Goal: Information Seeking & Learning: Compare options

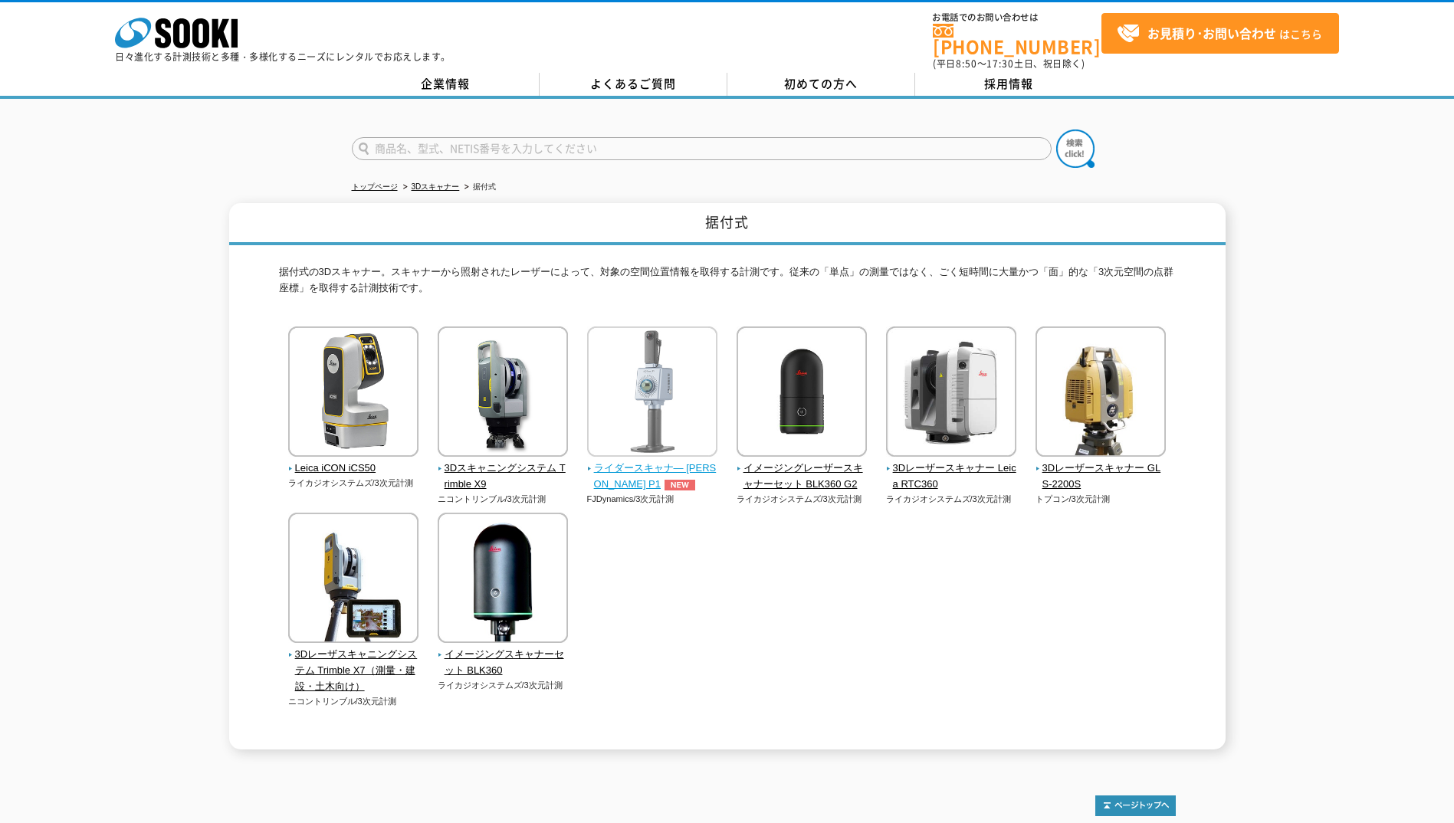
click at [643, 461] on span "ライダースキャナ― FJD Trion P1" at bounding box center [652, 477] width 131 height 32
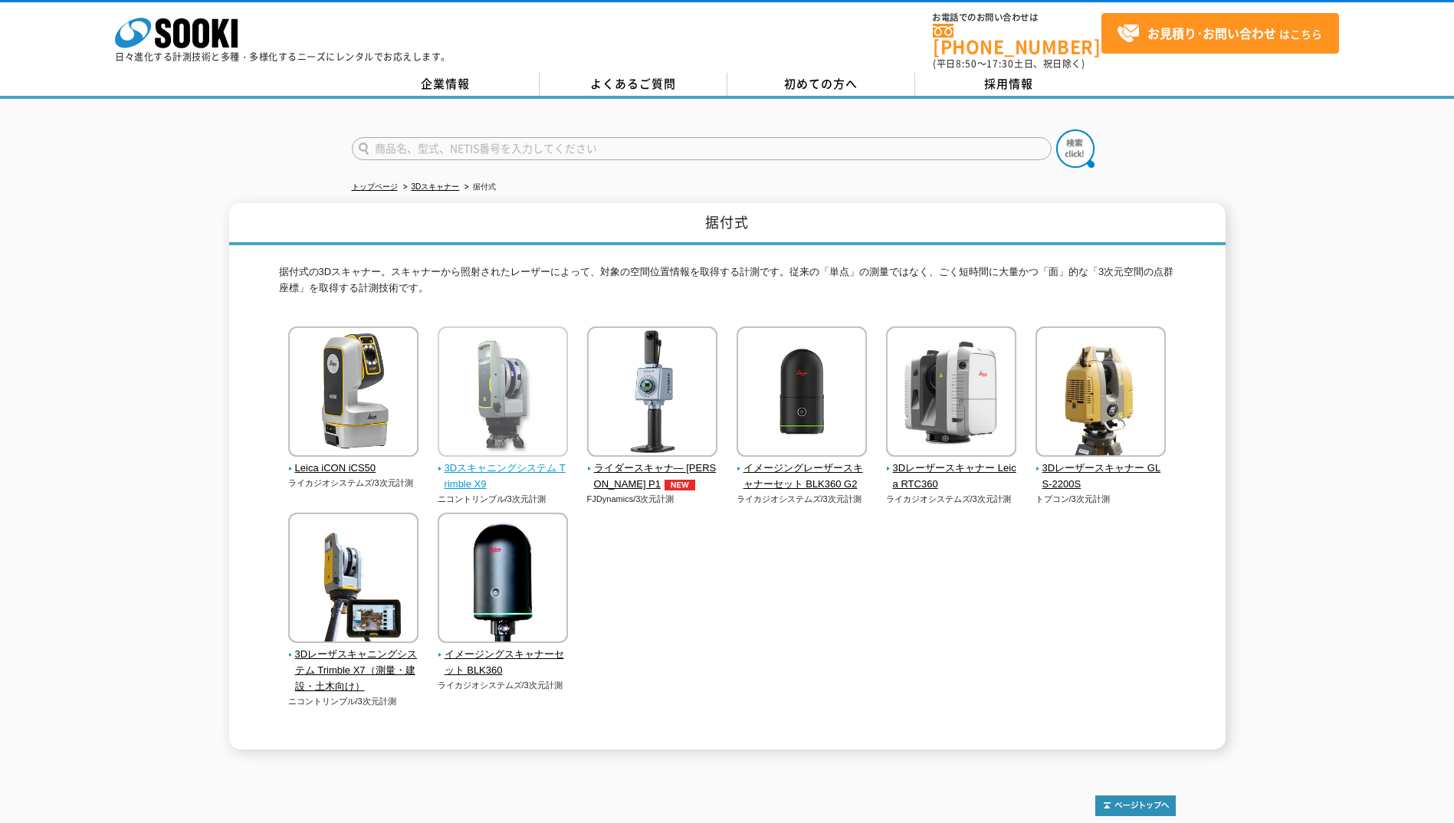
click at [520, 461] on span "3Dスキャニングシステム Trimble X9" at bounding box center [503, 477] width 131 height 32
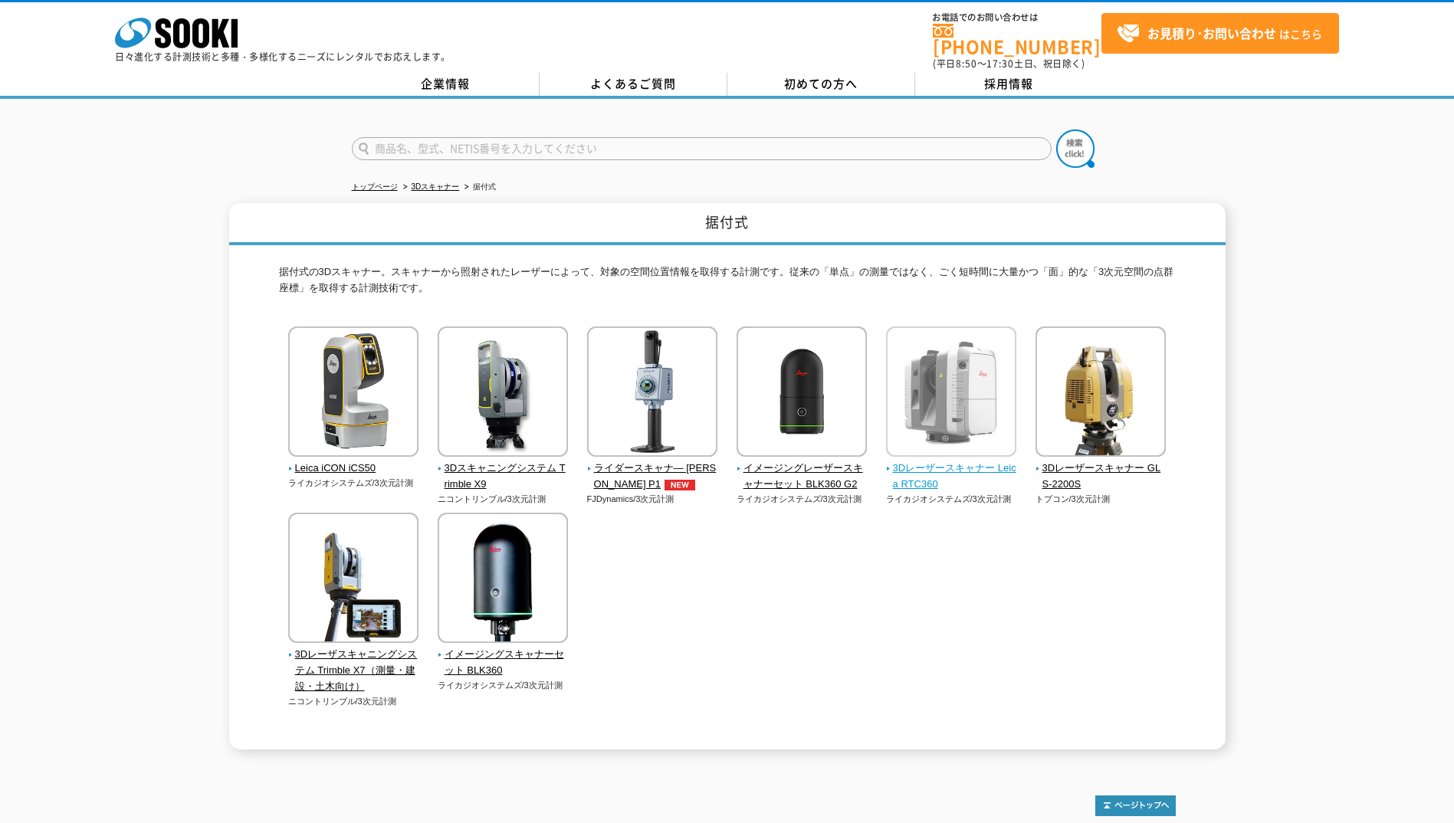
click at [980, 461] on span "3Dレーザースキャナー Leica RTC360" at bounding box center [951, 477] width 131 height 32
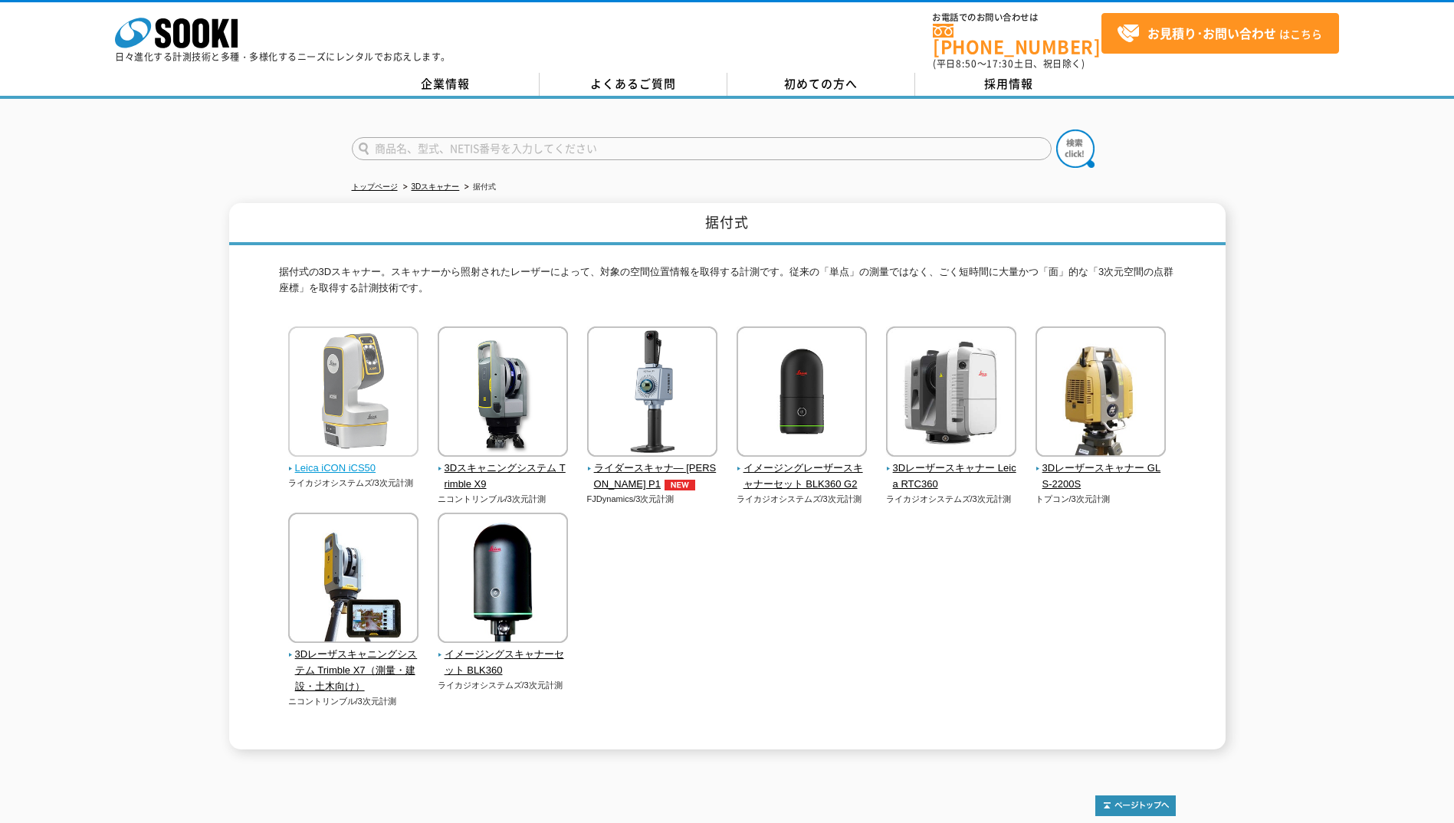
click at [356, 444] on img at bounding box center [353, 394] width 130 height 134
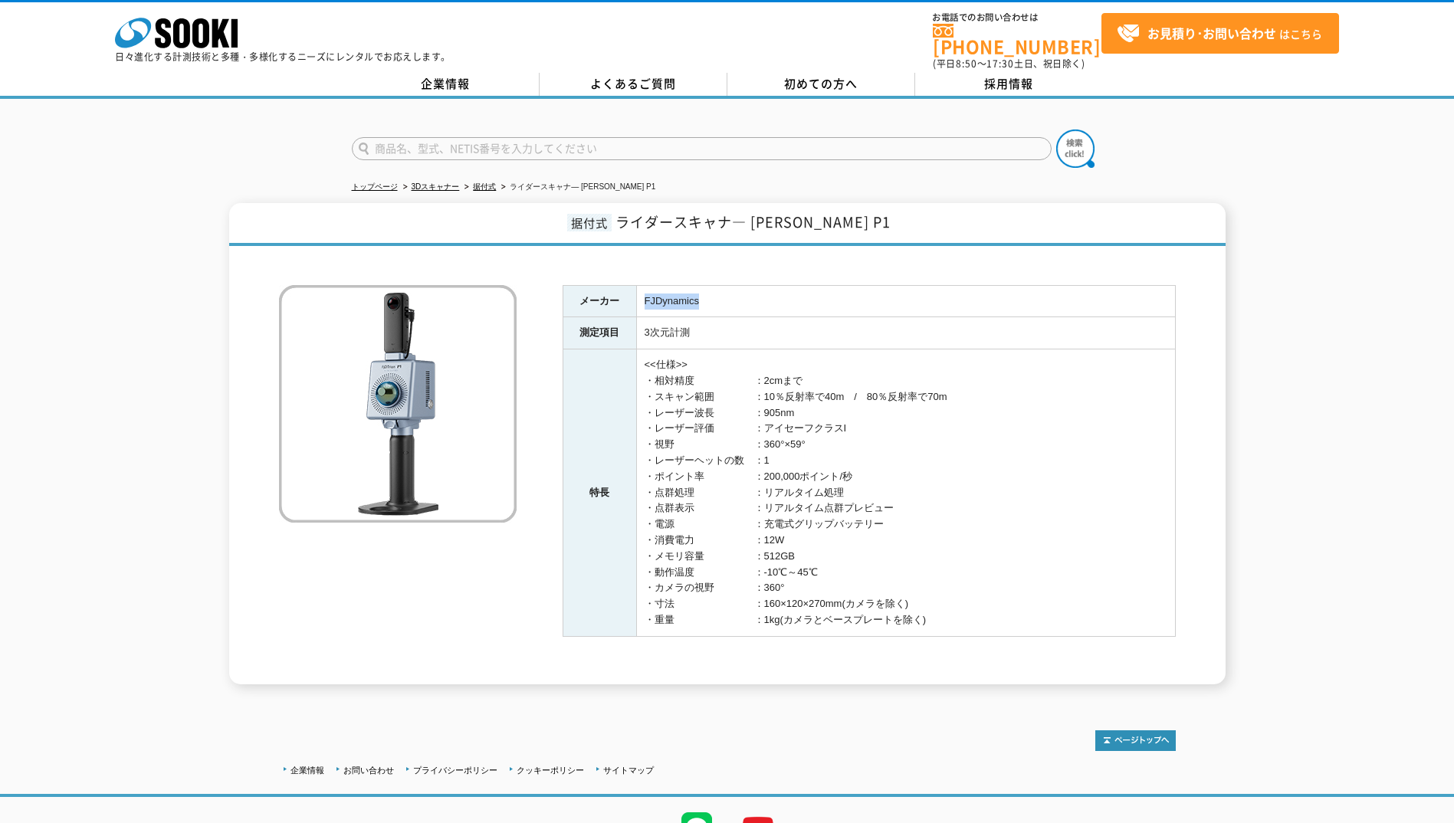
drag, startPoint x: 701, startPoint y: 295, endPoint x: 640, endPoint y: 294, distance: 60.6
click at [640, 294] on td "FJDynamics" at bounding box center [905, 301] width 539 height 32
drag, startPoint x: 640, startPoint y: 294, endPoint x: 972, endPoint y: 303, distance: 332.1
click at [972, 304] on td "FJDynamics" at bounding box center [905, 301] width 539 height 32
drag, startPoint x: 776, startPoint y: 216, endPoint x: 862, endPoint y: 215, distance: 86.6
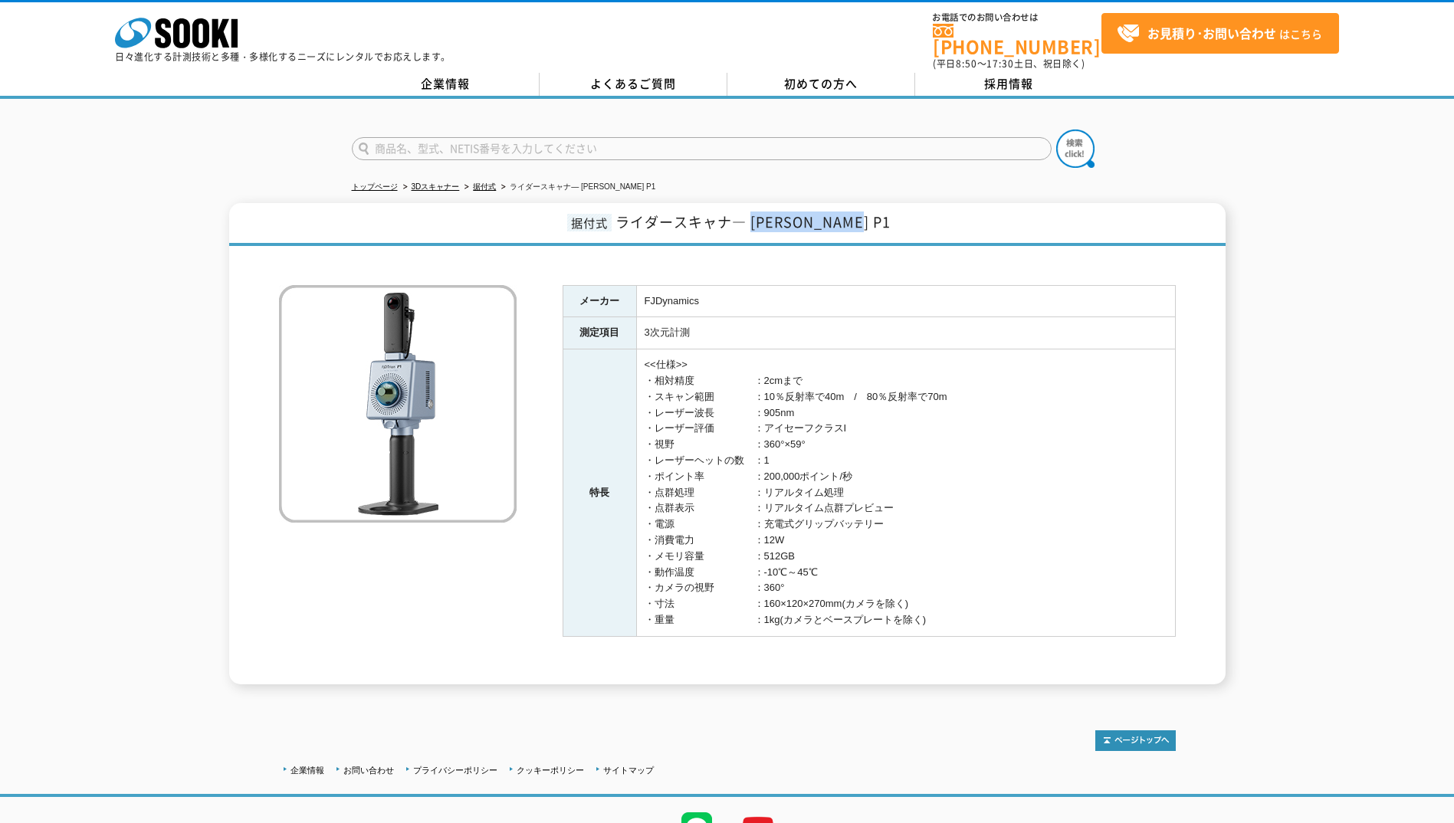
click at [862, 215] on span "ライダースキャナ― [PERSON_NAME] P1" at bounding box center [753, 222] width 275 height 21
copy span "FJD Trion P1"
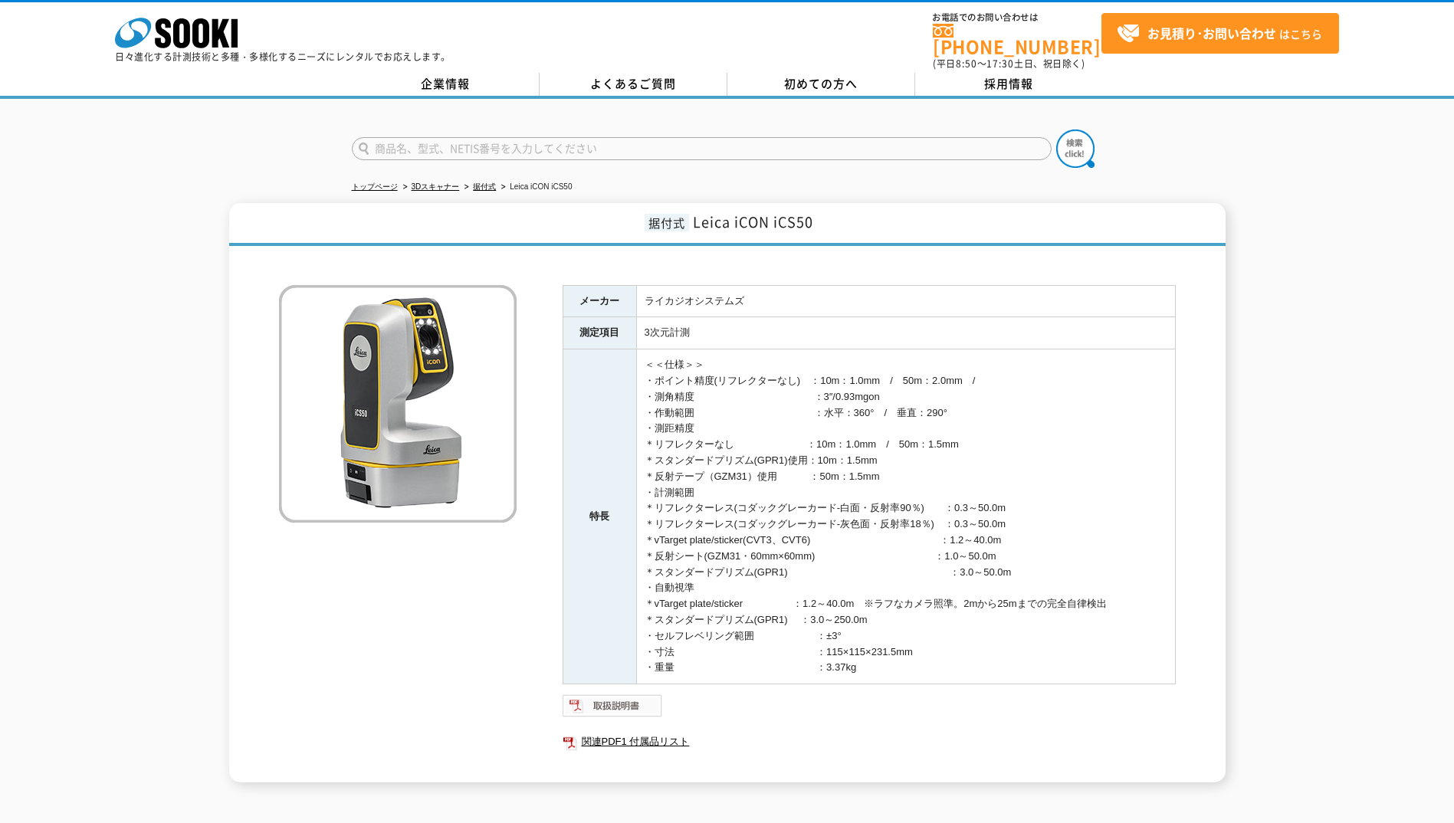
click at [619, 705] on img at bounding box center [613, 706] width 100 height 25
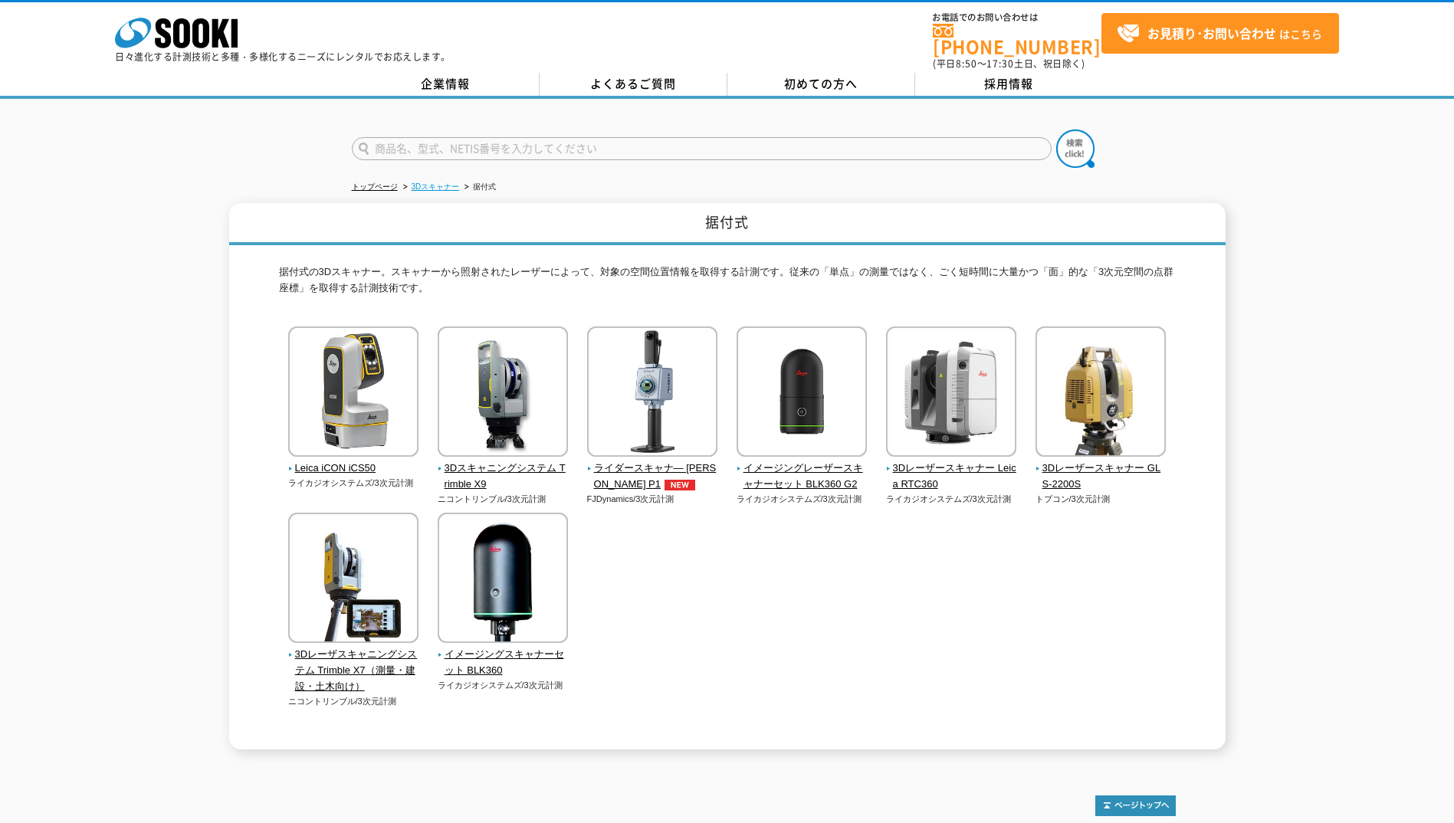
click at [422, 182] on link "3Dスキャナー" at bounding box center [436, 186] width 48 height 8
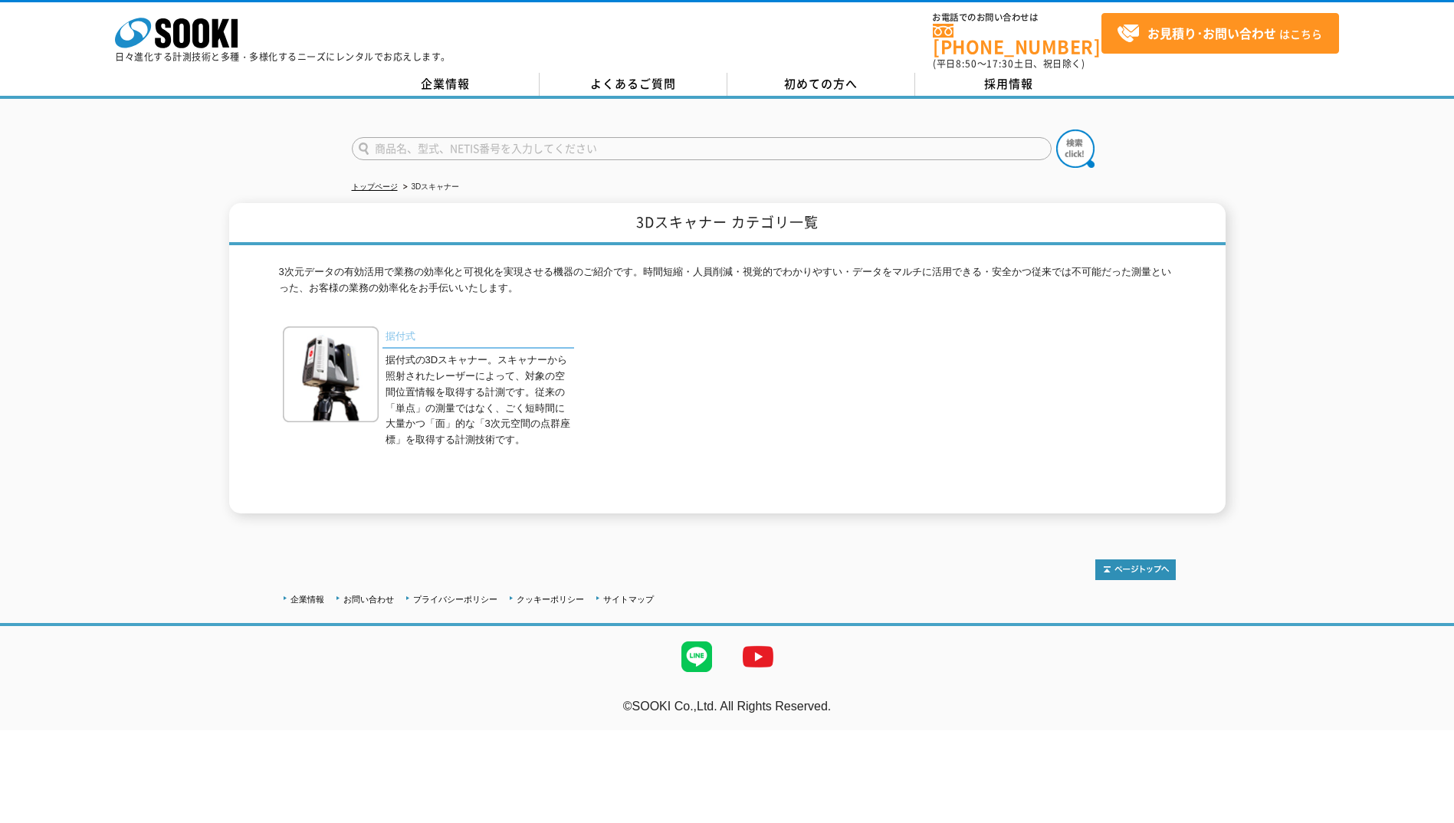
click at [393, 327] on link "据付式" at bounding box center [479, 338] width 192 height 22
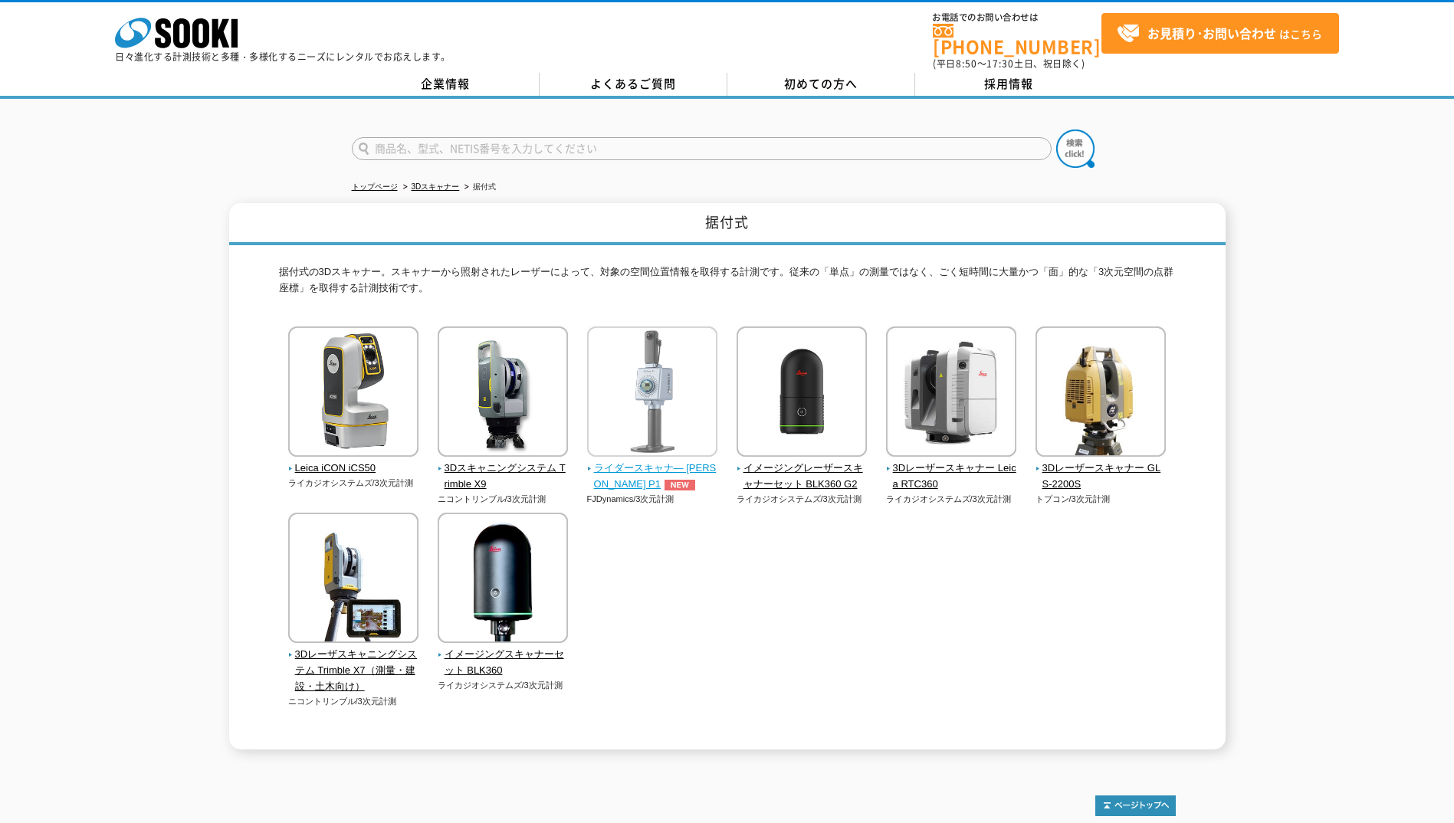
click at [653, 461] on span "ライダースキャナ― [PERSON_NAME] P1" at bounding box center [652, 477] width 131 height 32
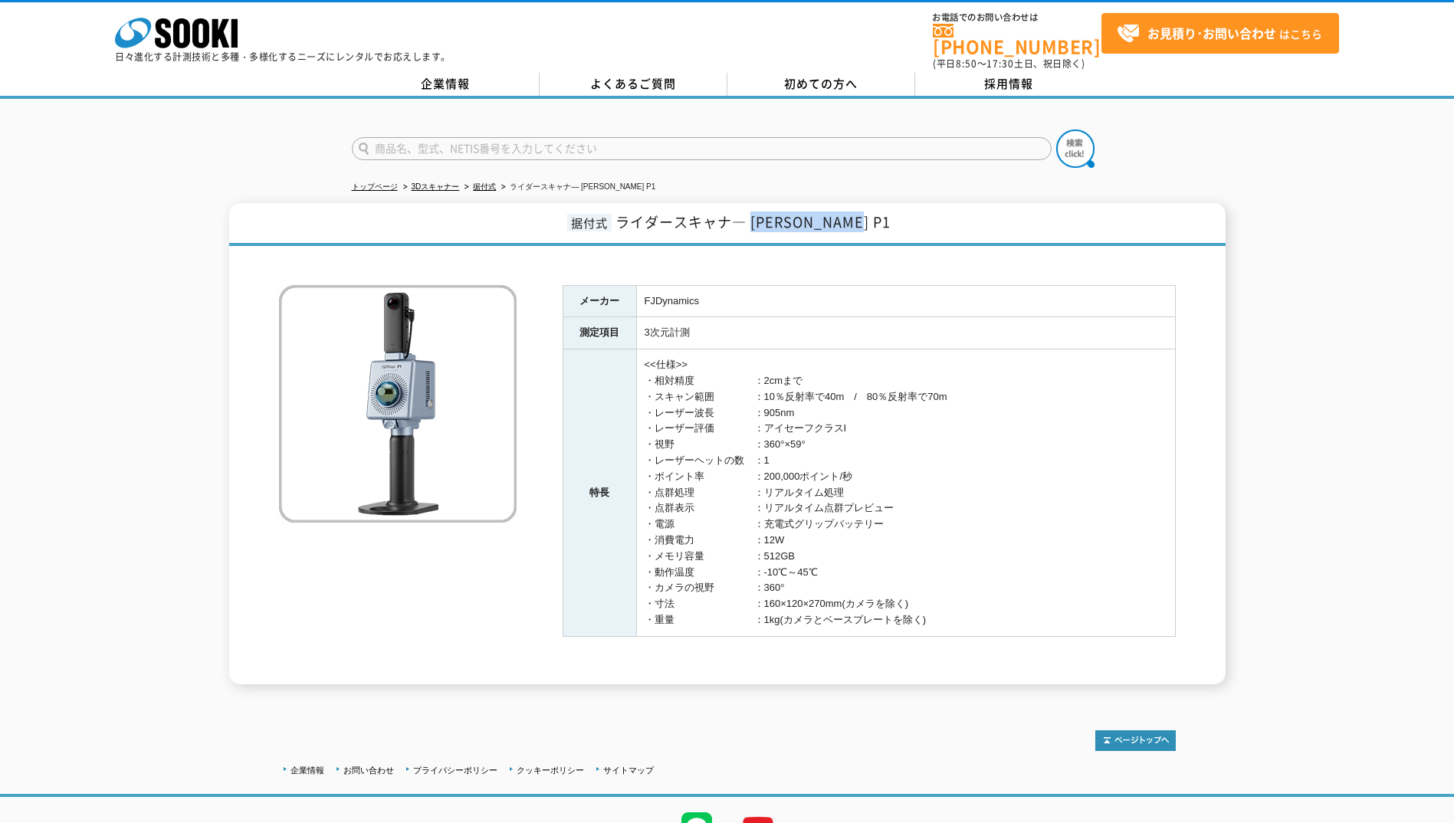
drag, startPoint x: 775, startPoint y: 212, endPoint x: 871, endPoint y: 212, distance: 95.8
click at [871, 212] on h1 "据付式 ライダースキャナ― FJD Trion P1" at bounding box center [727, 224] width 997 height 43
drag, startPoint x: 871, startPoint y: 212, endPoint x: 838, endPoint y: 210, distance: 33.0
copy span "FJD Trion P1"
click at [476, 182] on link "据付式" at bounding box center [484, 186] width 23 height 8
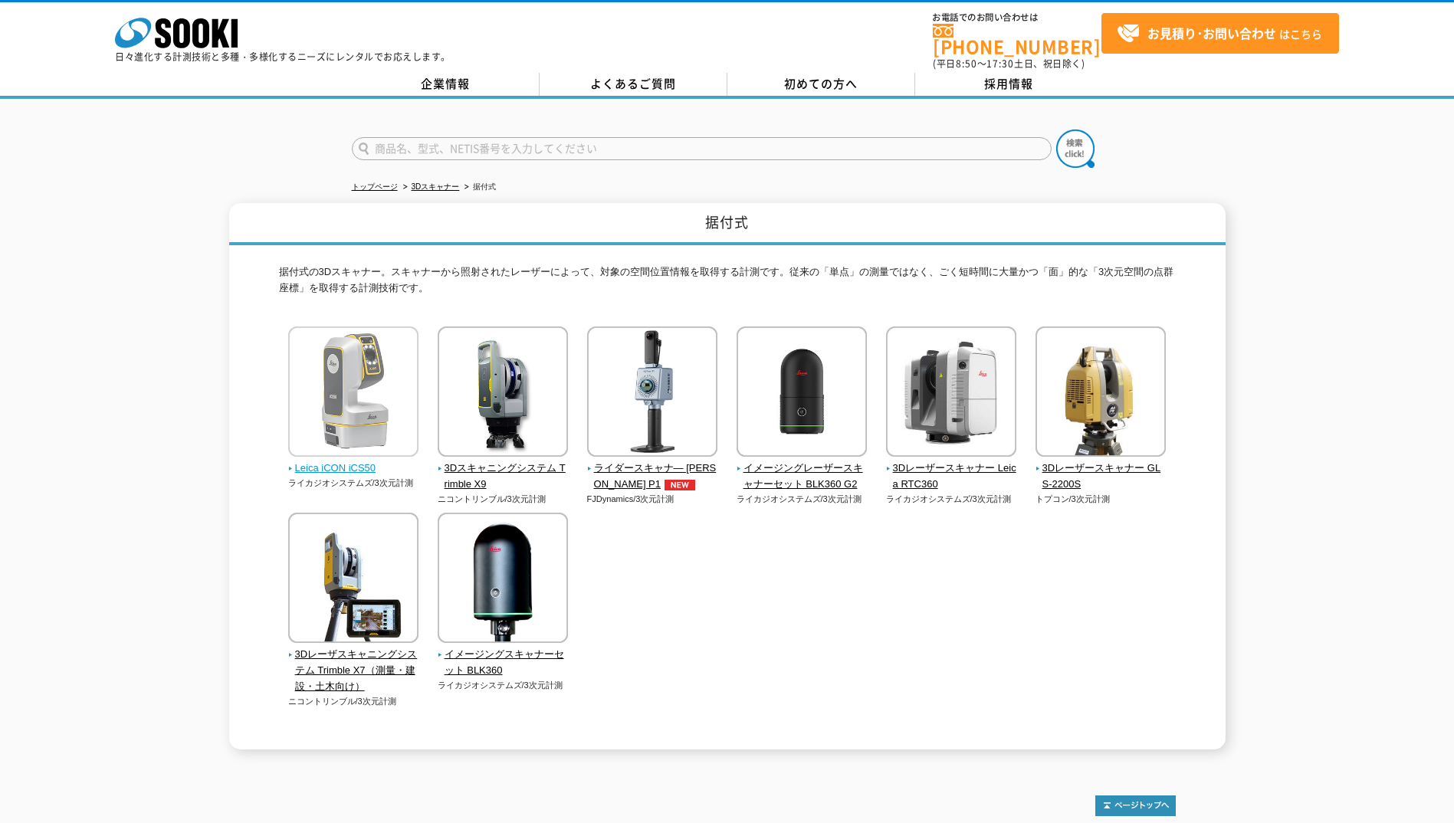
click at [339, 461] on span "Leica iCON iCS50" at bounding box center [353, 469] width 131 height 16
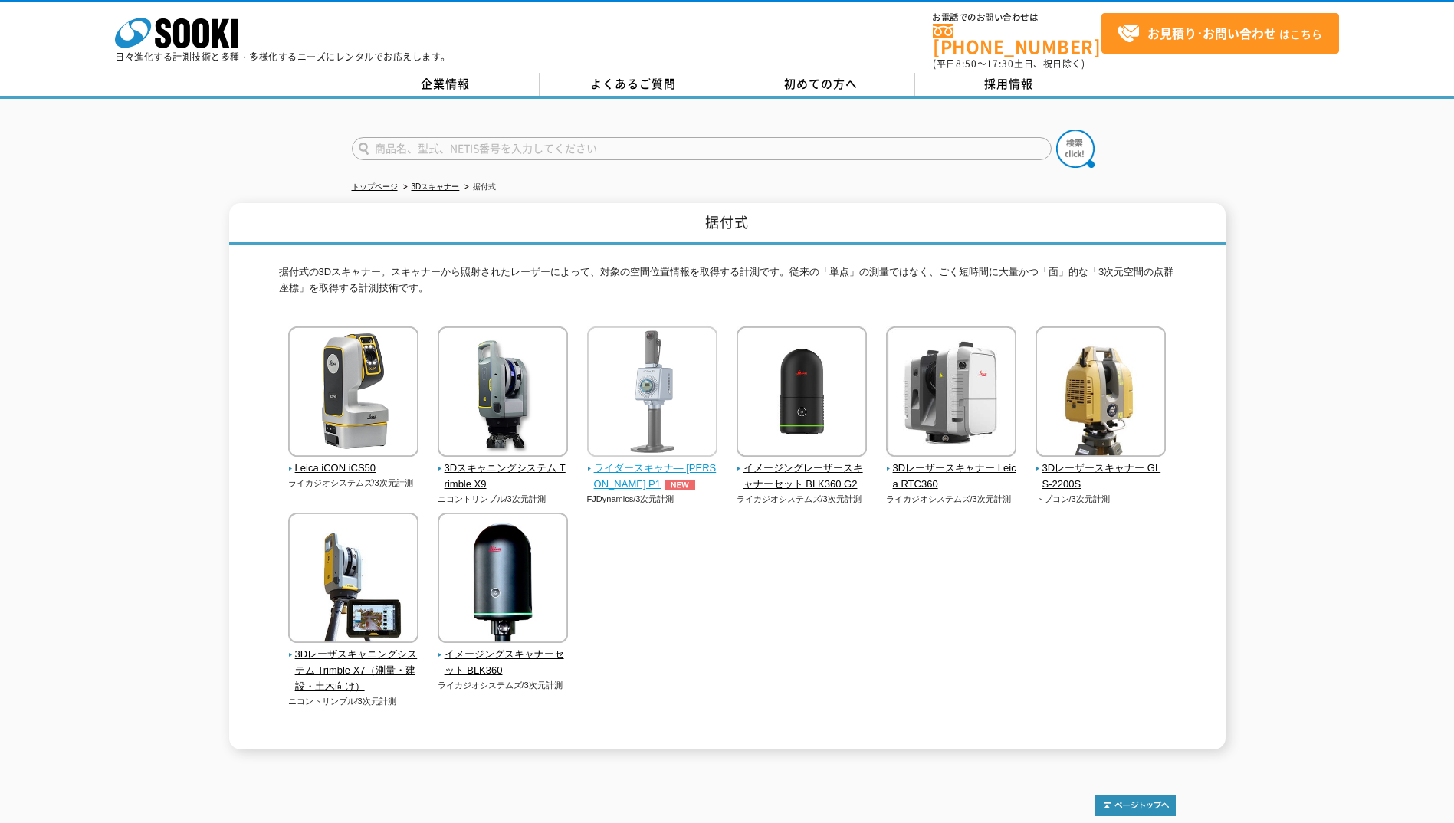
click at [692, 461] on span "ライダースキャナ― [PERSON_NAME] P1" at bounding box center [652, 477] width 131 height 32
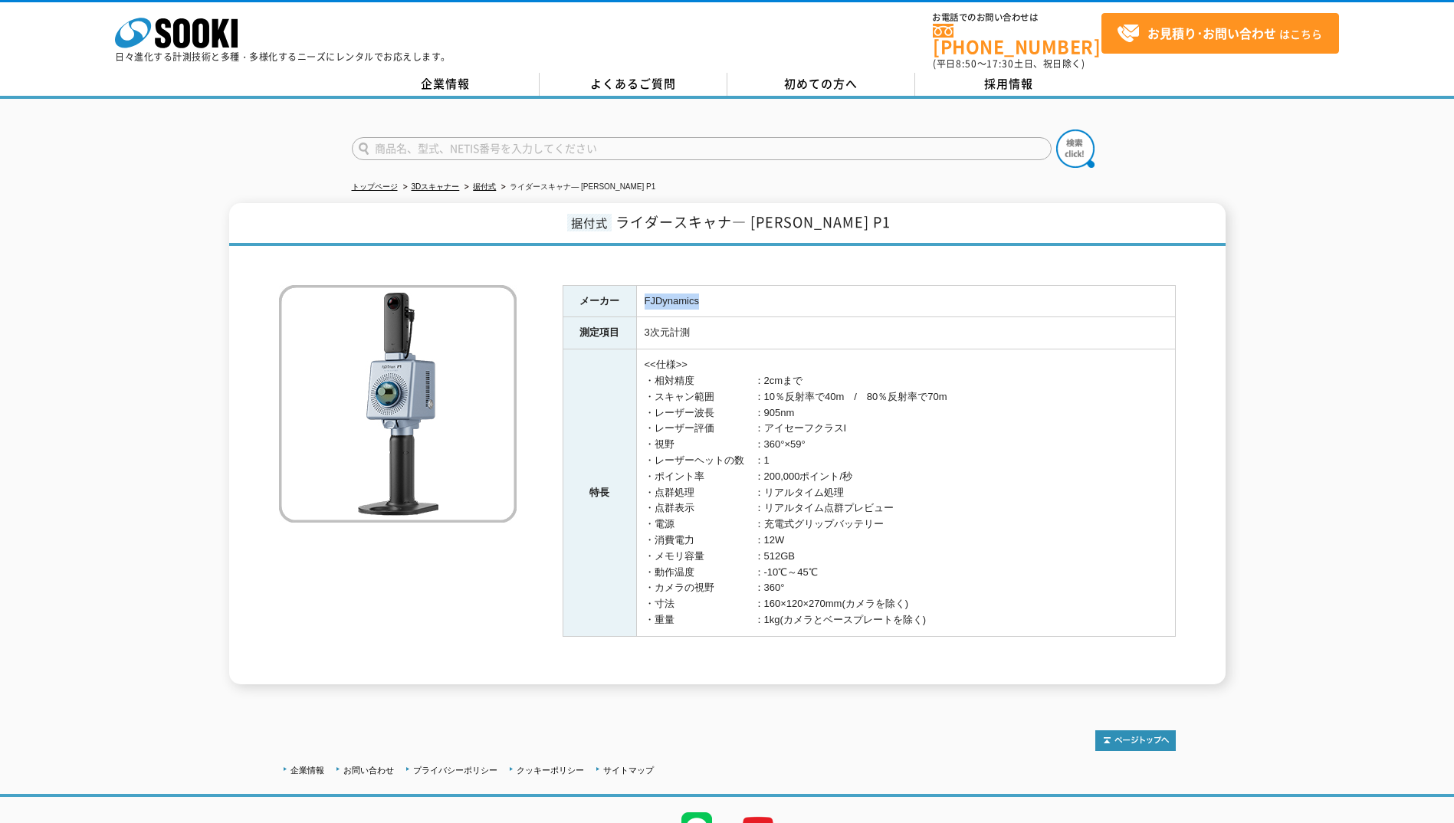
drag, startPoint x: 703, startPoint y: 291, endPoint x: 644, endPoint y: 291, distance: 59.0
click at [644, 291] on td "FJDynamics" at bounding box center [905, 301] width 539 height 32
drag, startPoint x: 644, startPoint y: 291, endPoint x: 662, endPoint y: 291, distance: 17.6
copy td "FJDynamics"
